Goal: Information Seeking & Learning: Learn about a topic

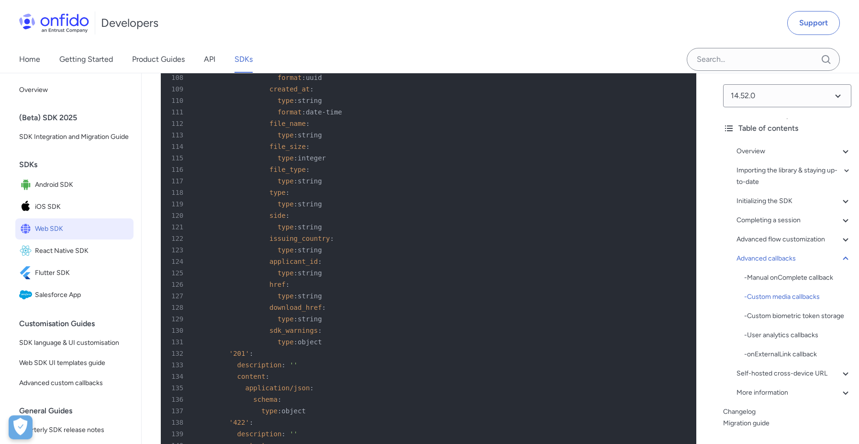
scroll to position [20114, 0]
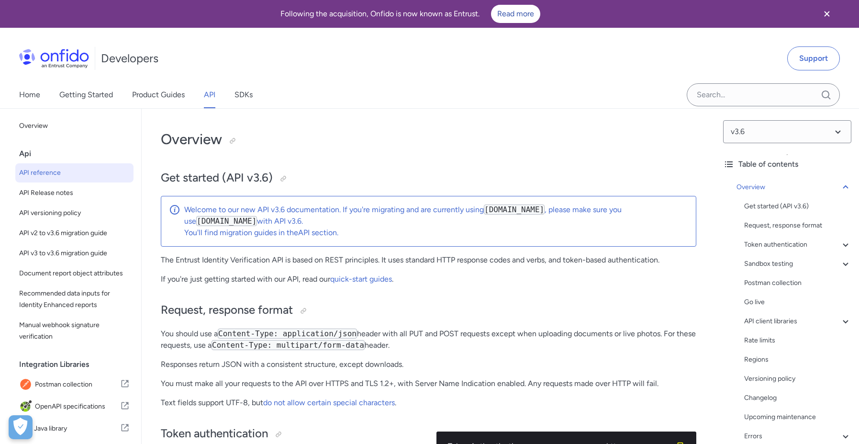
scroll to position [9367, 0]
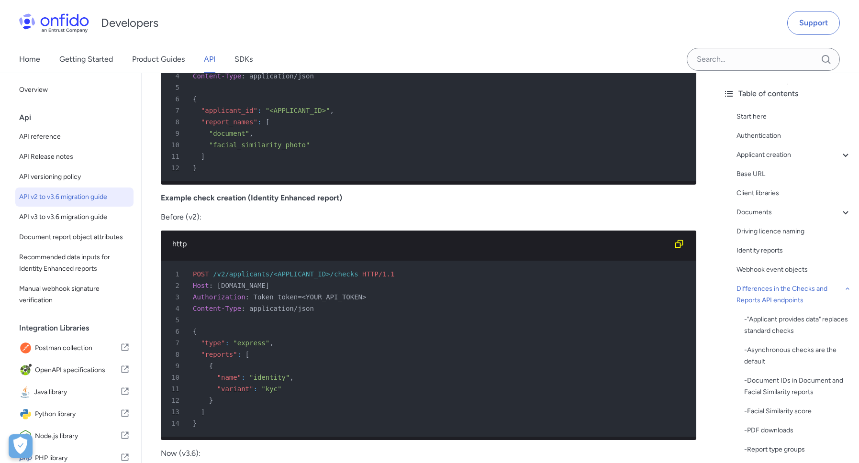
scroll to position [2891, 0]
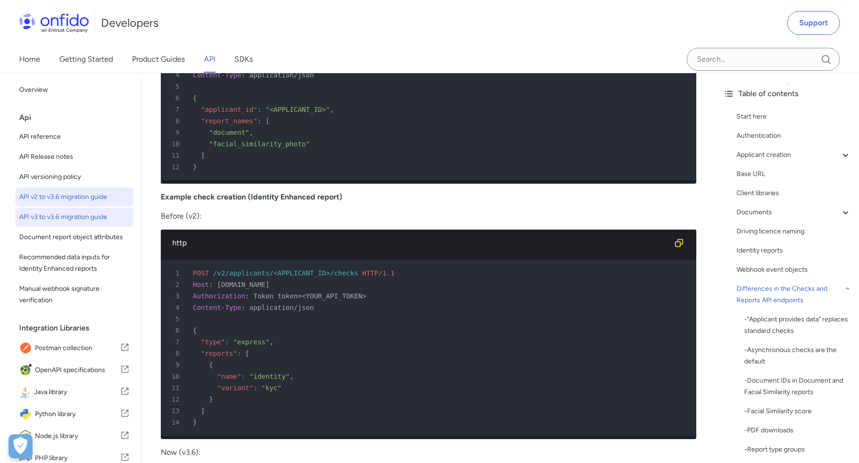
click at [77, 217] on span "API v3 to v3.6 migration guide" at bounding box center [74, 216] width 111 height 11
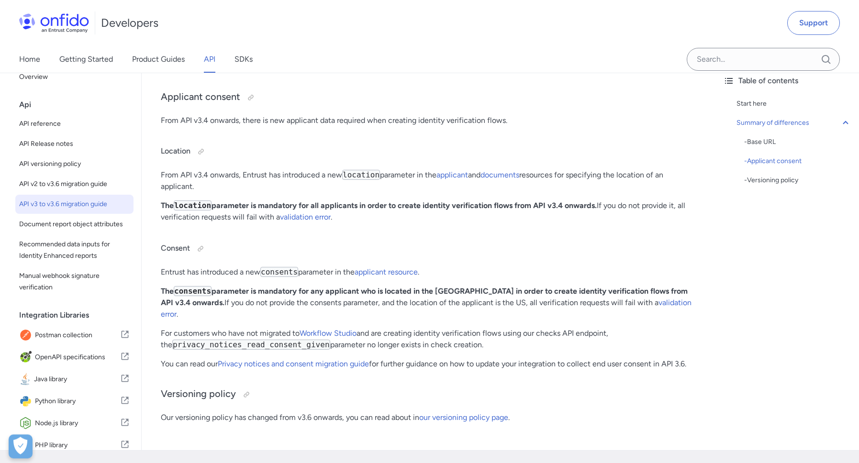
scroll to position [235, 0]
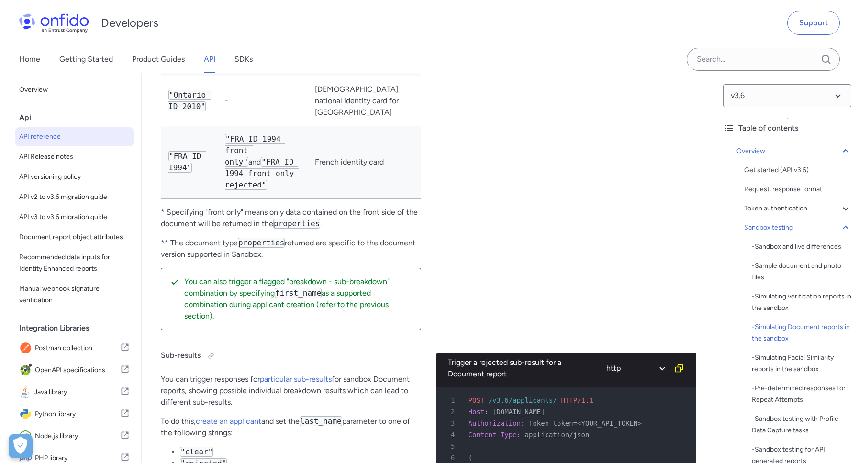
scroll to position [75, 0]
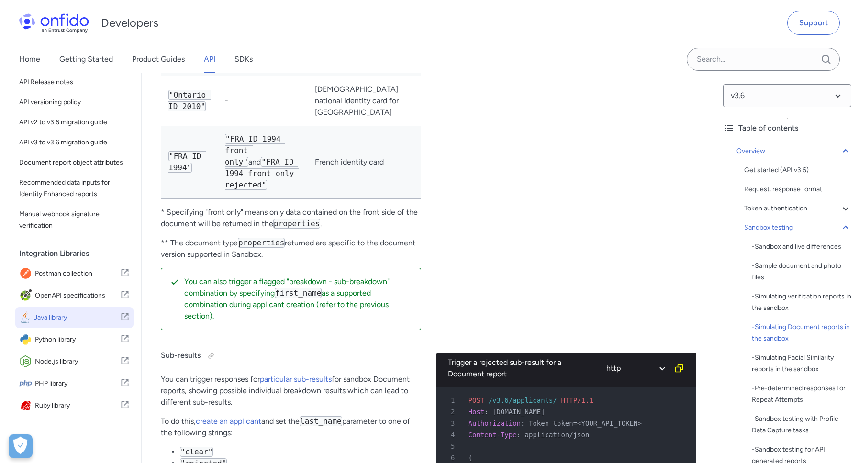
click at [58, 319] on span "Java library" at bounding box center [77, 317] width 86 height 13
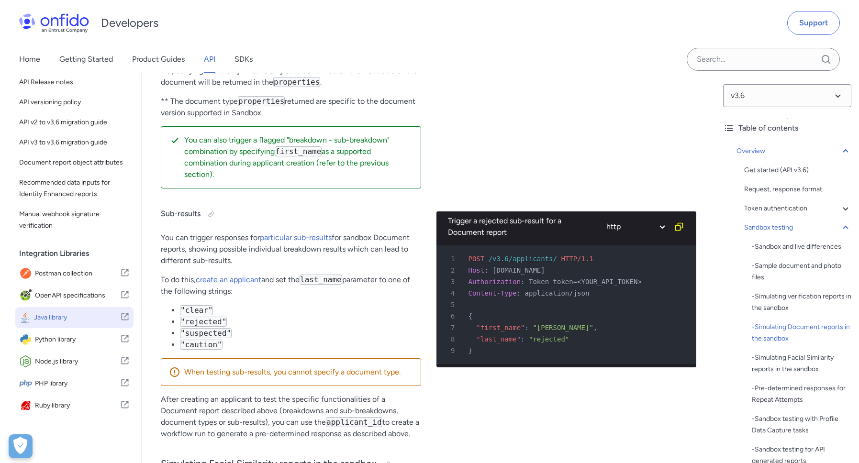
scroll to position [3200, 0]
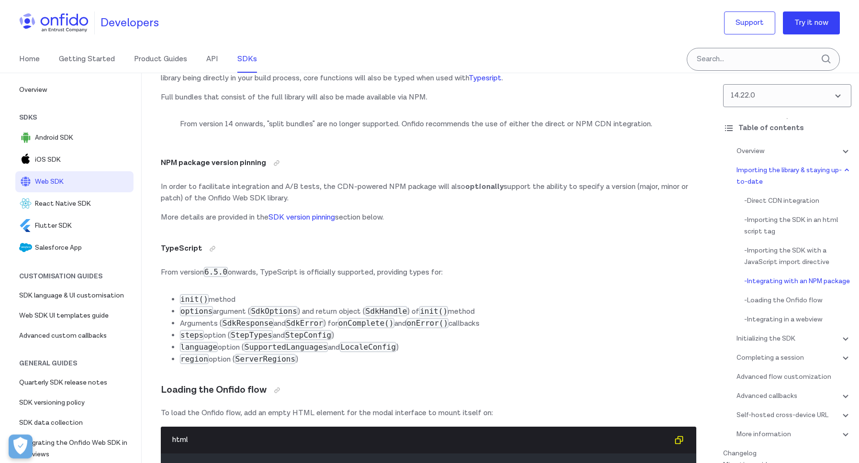
scroll to position [1616, 0]
